Goal: Information Seeking & Learning: Learn about a topic

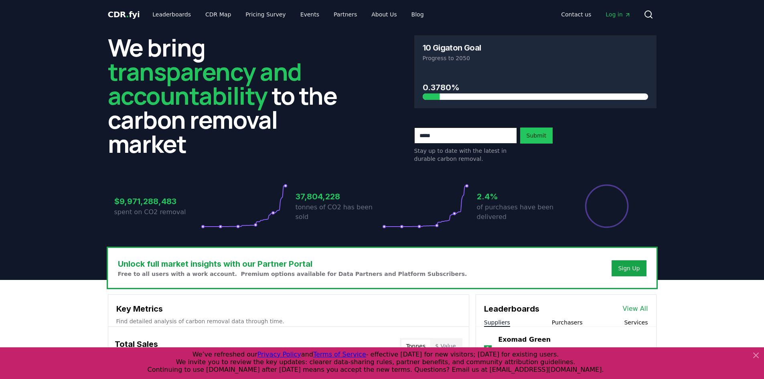
click at [119, 13] on span "CDR . fyi" at bounding box center [124, 15] width 32 height 10
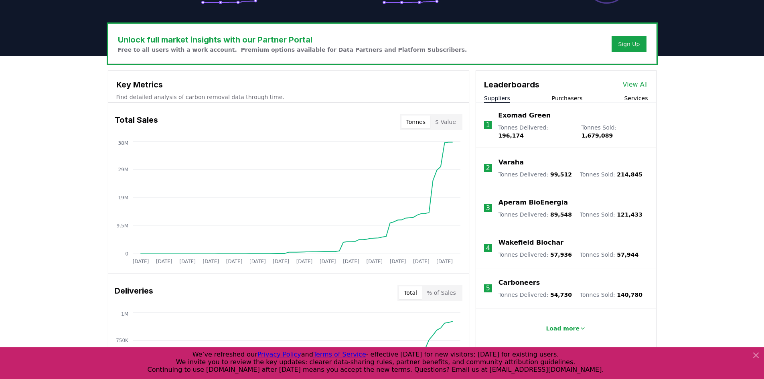
scroll to position [281, 0]
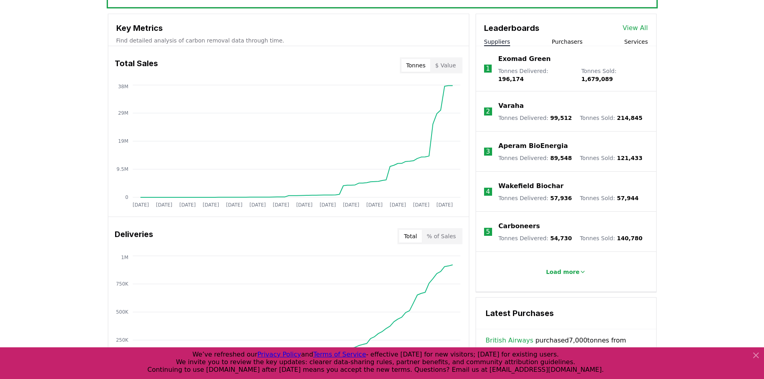
click at [512, 141] on p "Aperam BioEnergia" at bounding box center [532, 146] width 69 height 10
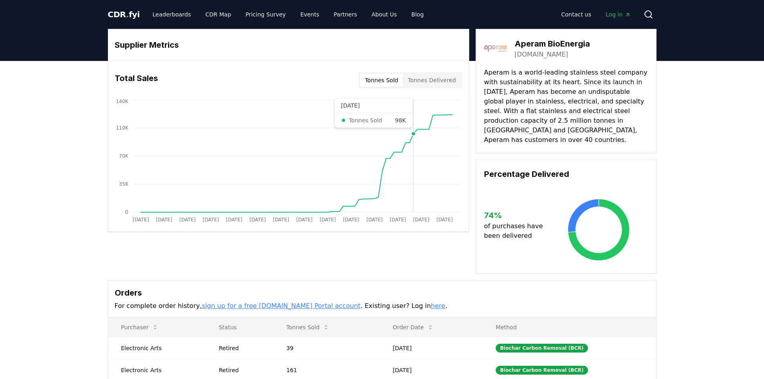
scroll to position [200, 0]
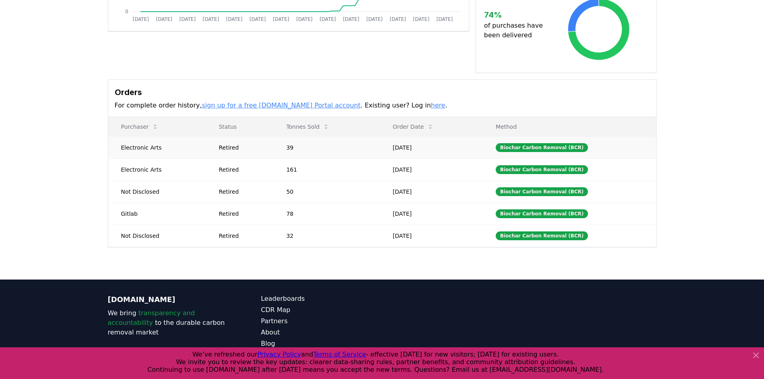
click at [481, 136] on td "[DATE]" at bounding box center [431, 147] width 103 height 22
click at [147, 141] on td "Electronic Arts" at bounding box center [157, 147] width 98 height 22
click at [184, 224] on td "Not Disclosed" at bounding box center [157, 235] width 98 height 22
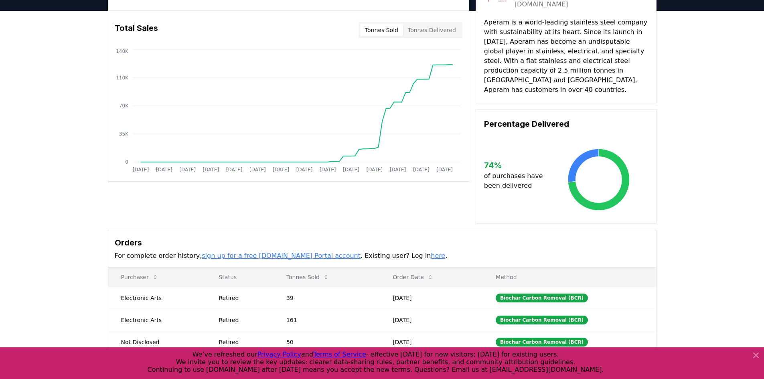
scroll to position [0, 0]
